Goal: Transaction & Acquisition: Purchase product/service

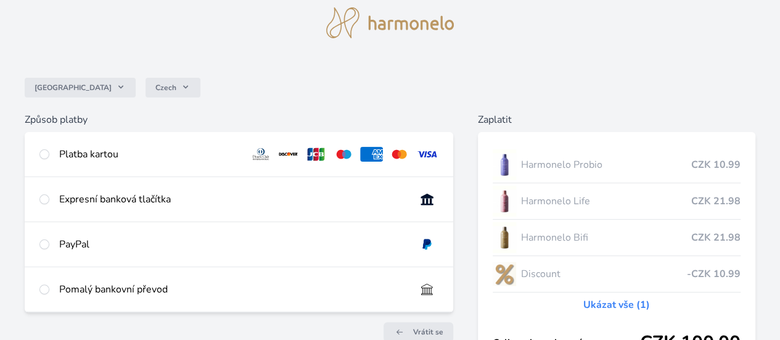
scroll to position [62, 0]
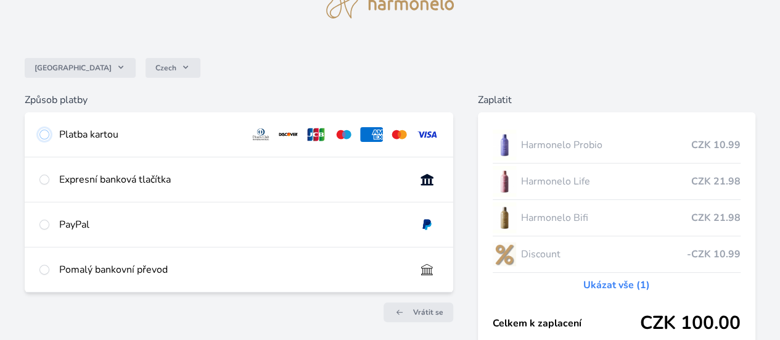
click at [49, 138] on input "radio" at bounding box center [44, 135] width 10 height 10
radio input "true"
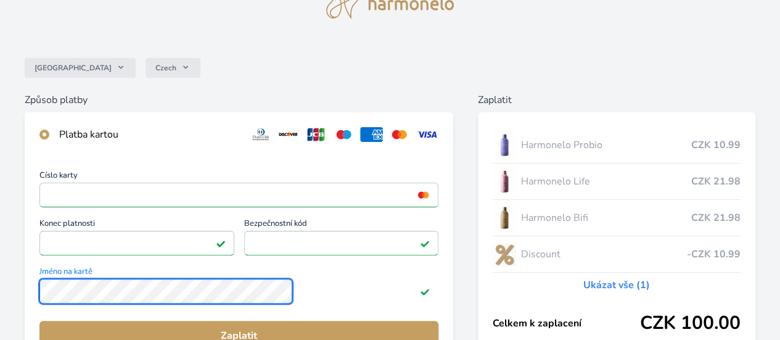
click at [150, 302] on div "Číslo karty <p>Your browser does not support iframes.</p> Konec platnosti <p>Yo…" at bounding box center [239, 268] width 429 height 223
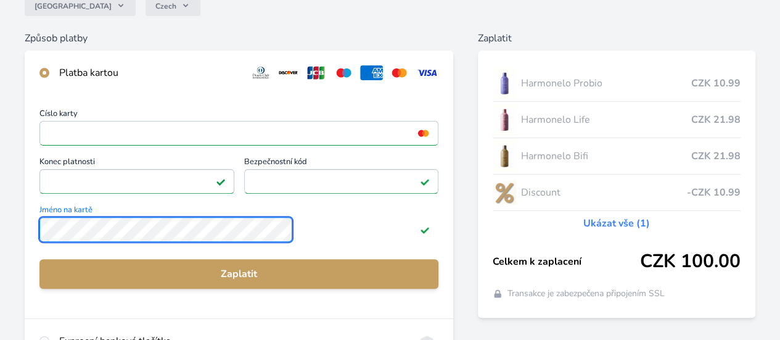
scroll to position [185, 0]
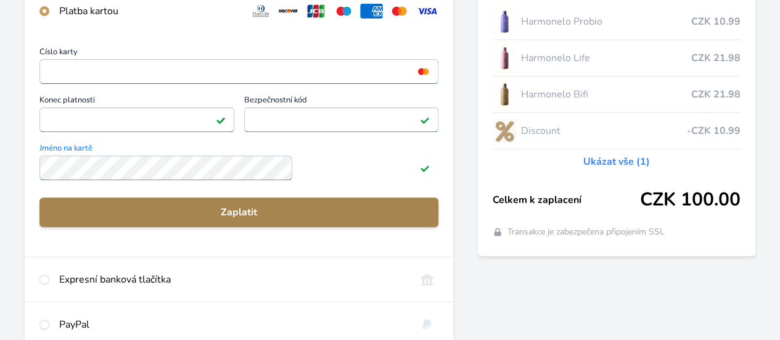
click at [282, 220] on span "Zaplatit" at bounding box center [238, 212] width 379 height 15
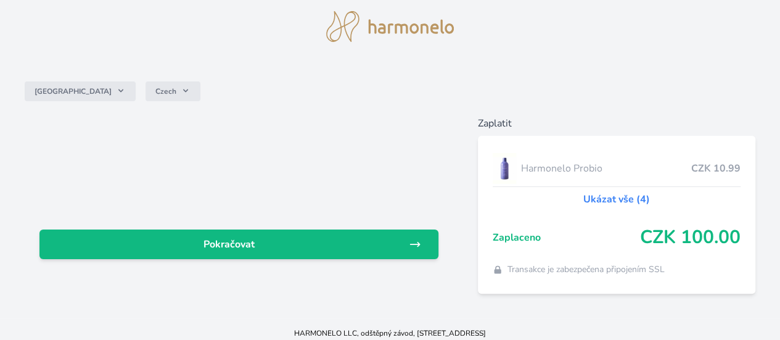
scroll to position [55, 0]
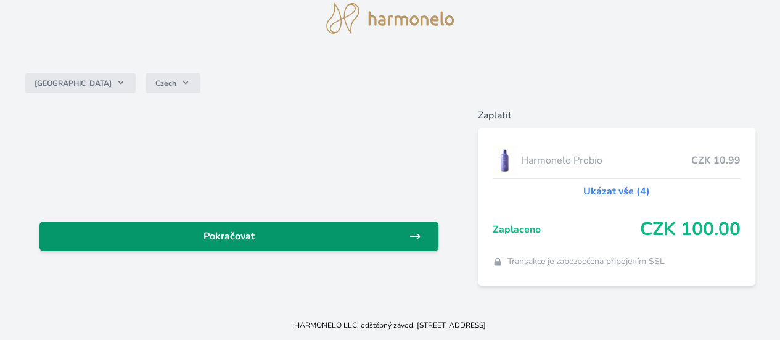
click at [256, 231] on span "Pokračovat" at bounding box center [229, 236] width 360 height 15
